Goal: Obtain resource: Download file/media

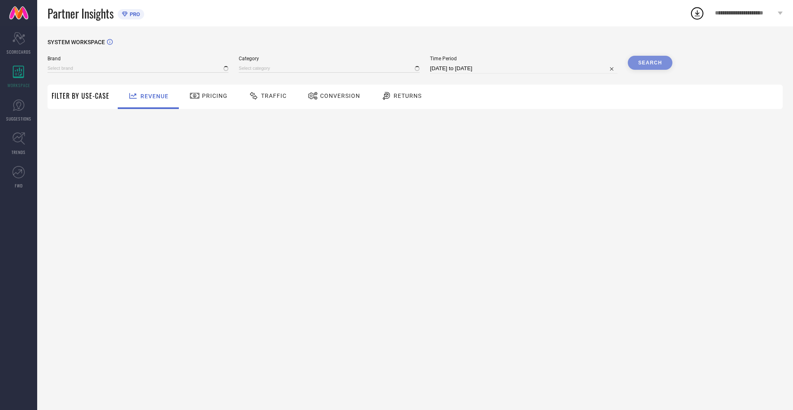
type input "NIKE"
type input "All"
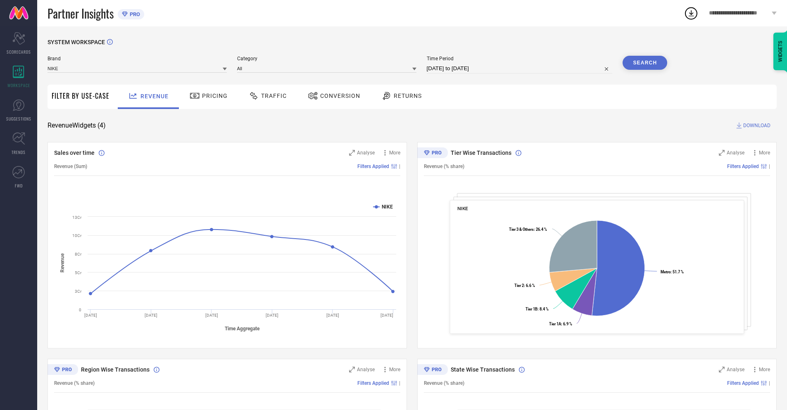
click at [331, 97] on span "Conversion" at bounding box center [340, 96] width 40 height 7
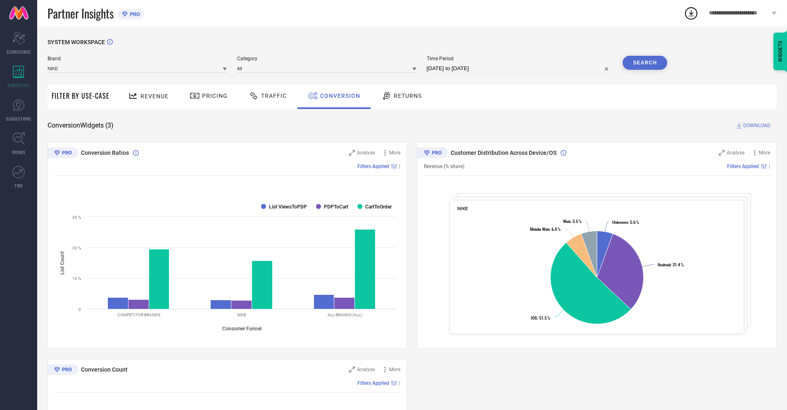
click at [519, 69] on input "[DATE] to [DATE]" at bounding box center [520, 69] width 186 height 10
select select "6"
select select "2025"
select select "7"
select select "2025"
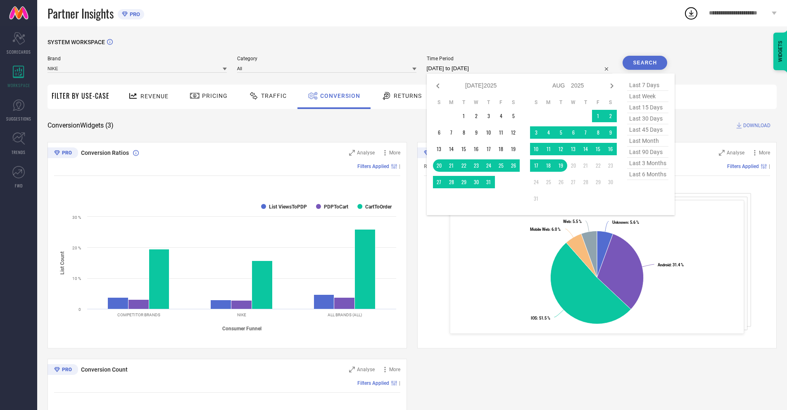
select select "7"
select select "2025"
select select "8"
select select "2025"
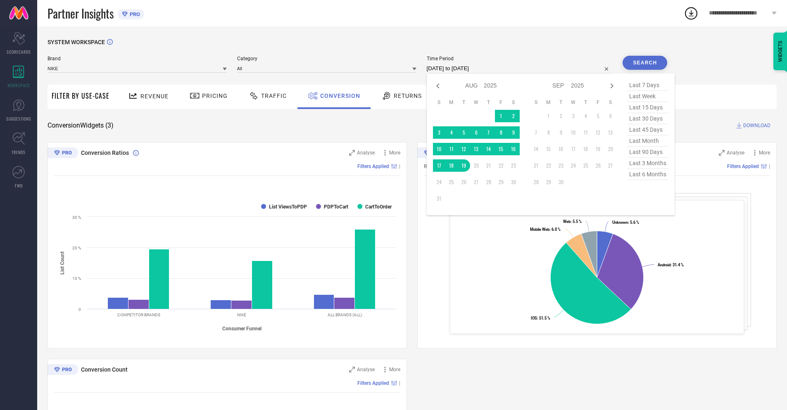
click at [462, 166] on td "19" at bounding box center [464, 166] width 12 height 12
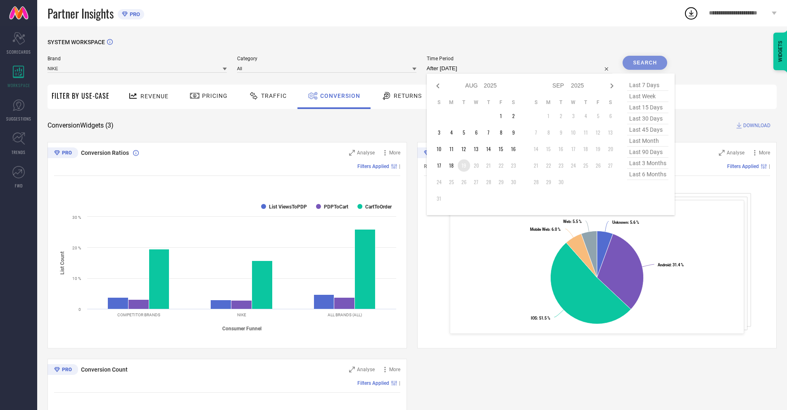
type input "19-08-2025 to 19-08-2025"
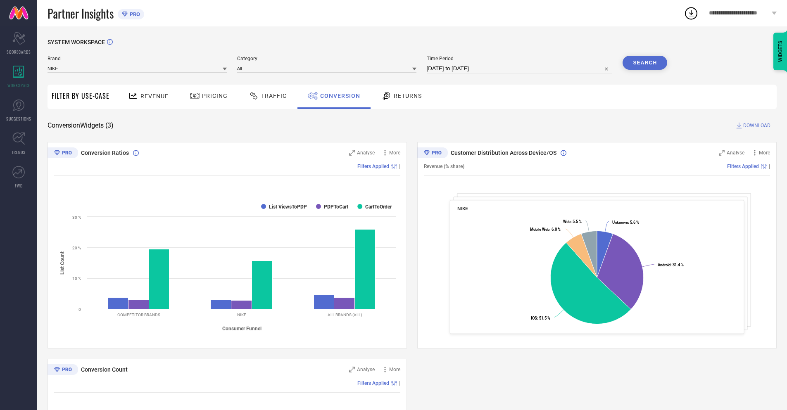
click at [645, 63] on button "Search" at bounding box center [645, 63] width 45 height 14
click at [757, 126] on span "DOWNLOAD" at bounding box center [756, 125] width 27 height 8
